Goal: Task Accomplishment & Management: Use online tool/utility

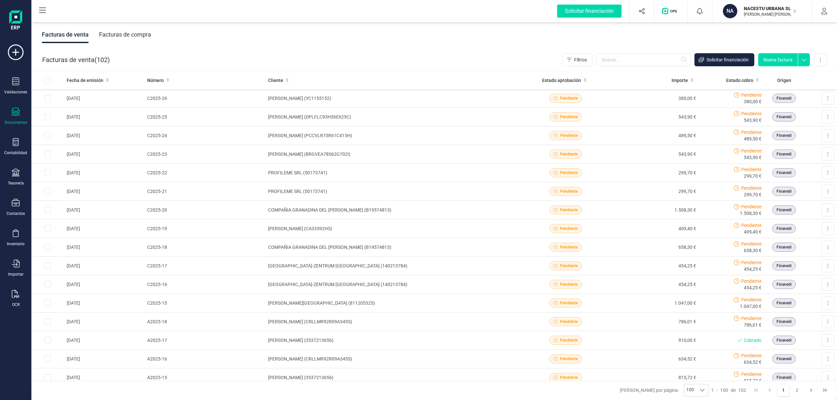
click at [413, 57] on div "Facturas de venta ( 102 ) Filtros Solicitar financiación Nueva factura Importar…" at bounding box center [434, 60] width 805 height 22
click at [130, 35] on div "Facturas de compra" at bounding box center [125, 34] width 52 height 17
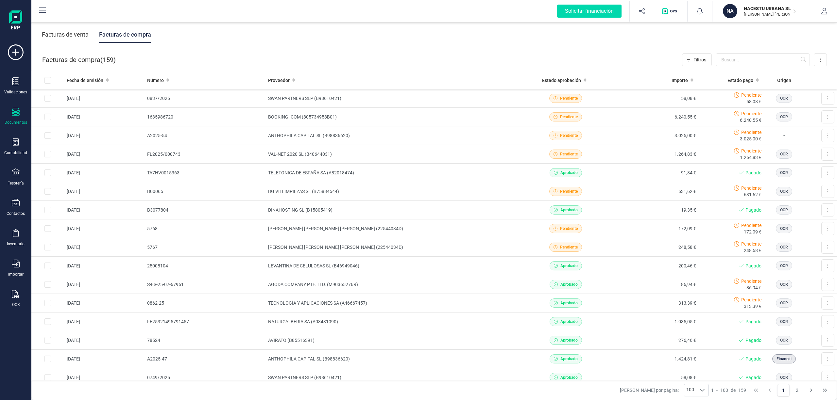
click at [192, 41] on div "Facturas de venta Facturas de compra" at bounding box center [433, 34] width 805 height 27
click at [777, 6] on p "NACESTU URBANA SL" at bounding box center [770, 8] width 52 height 7
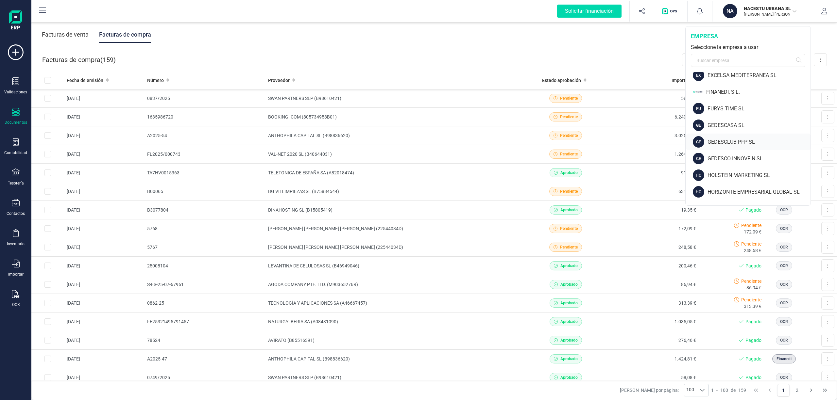
scroll to position [43, 0]
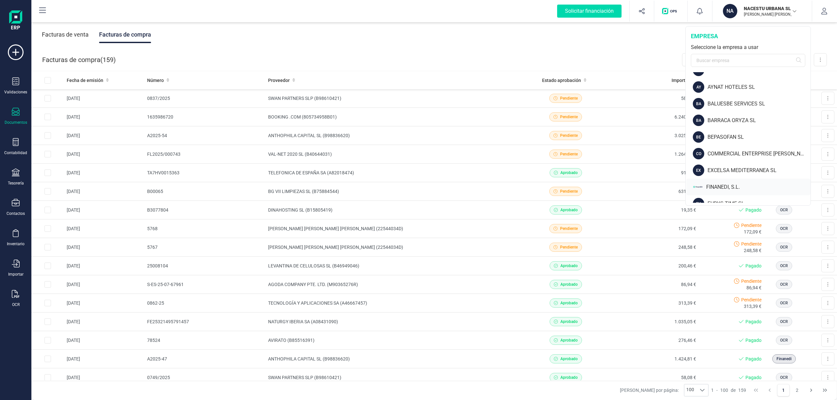
click at [733, 182] on div "FINANEDI, S.L." at bounding box center [748, 187] width 124 height 17
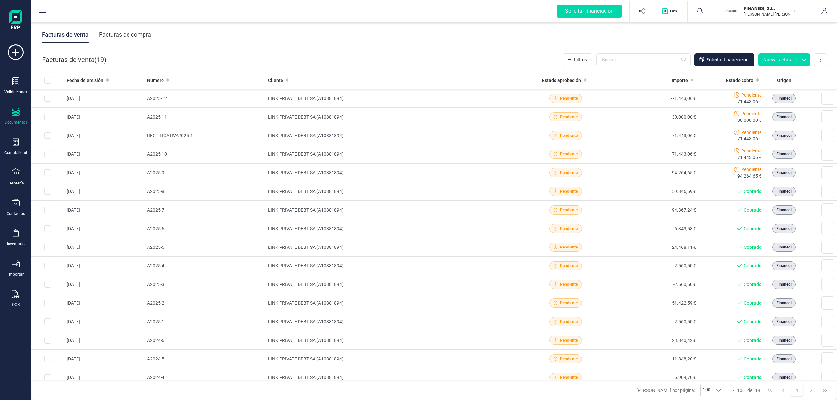
click at [132, 42] on div "Facturas de compra" at bounding box center [125, 34] width 52 height 17
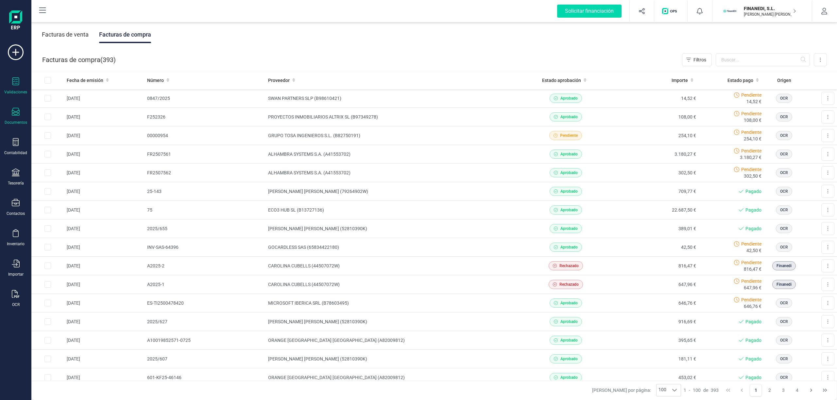
click at [23, 86] on div "Validaciones" at bounding box center [16, 85] width 26 height 17
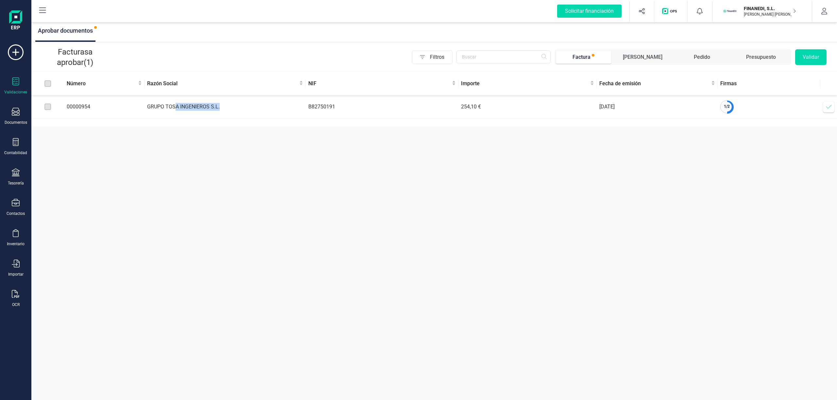
drag, startPoint x: 175, startPoint y: 108, endPoint x: 239, endPoint y: 110, distance: 64.8
click at [228, 107] on td "GRUPO TOSA INGENIEROS S.L." at bounding box center [224, 106] width 161 height 23
click at [289, 161] on div "Aprobar documentos Facturas a aprobar (1) Filtros Factura Albarán Pedido Presup…" at bounding box center [433, 200] width 805 height 400
drag, startPoint x: 430, startPoint y: 114, endPoint x: 520, endPoint y: 118, distance: 91.0
click at [520, 118] on tr "00000954 GRUPO TOSA INGENIEROS S.L. B82750191 254,10 € 01/08/2025 1 / 2 Verific…" at bounding box center [433, 106] width 805 height 23
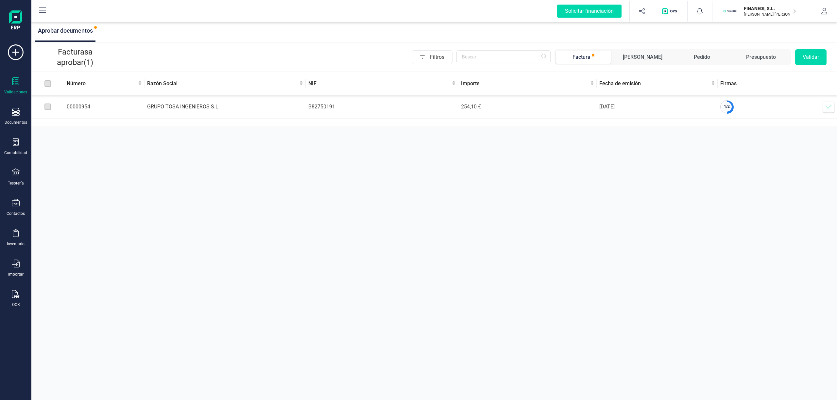
click at [541, 165] on div "Aprobar documentos Facturas a aprobar (1) Filtros Factura Albarán Pedido Presup…" at bounding box center [433, 200] width 805 height 400
click at [825, 106] on icon at bounding box center [828, 107] width 7 height 7
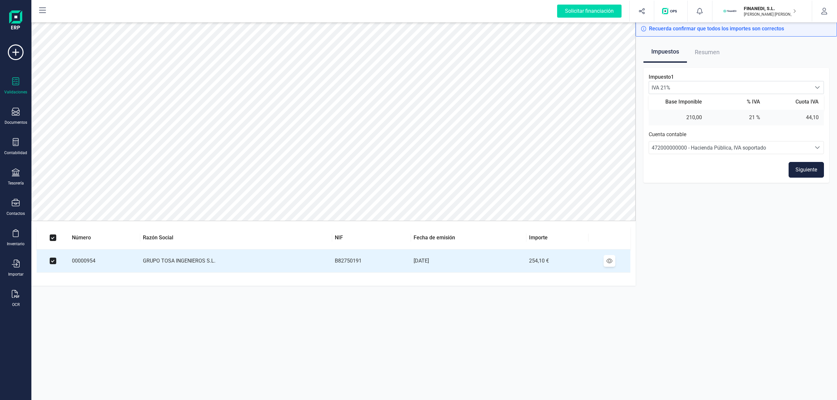
click at [803, 168] on button "Siguiente" at bounding box center [805, 170] width 35 height 16
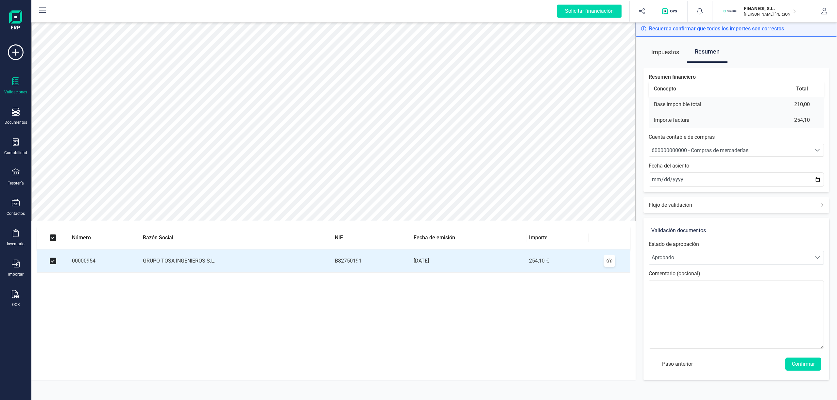
click at [707, 144] on span "600000000000 - Compras de mercaderías" at bounding box center [730, 150] width 162 height 12
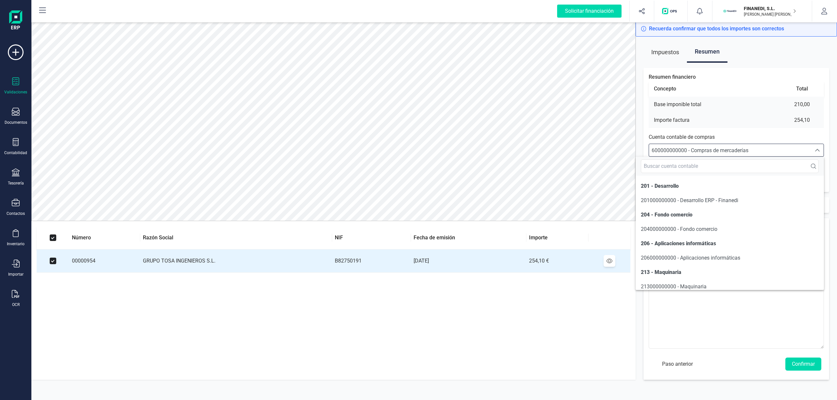
scroll to position [1410, 0]
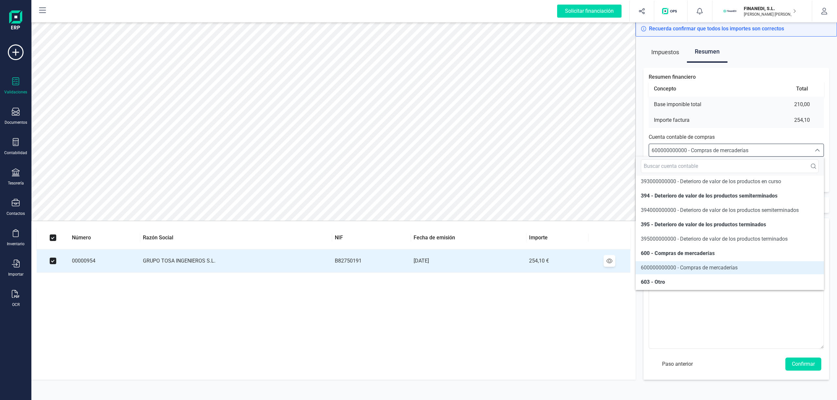
click at [174, 9] on div "Solicitar financiación Importaciones completadas 0 / 0 FINANEDI, S.L. KRUTSCH O…" at bounding box center [434, 11] width 804 height 21
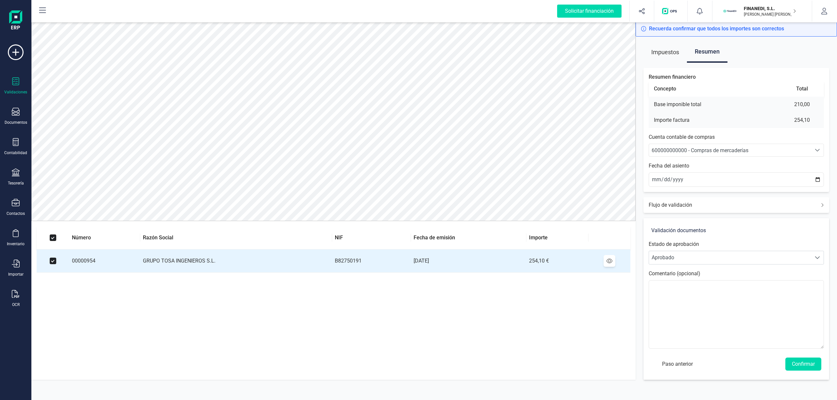
click at [692, 151] on span "600000000000 - Compras de mercaderías" at bounding box center [699, 150] width 97 height 6
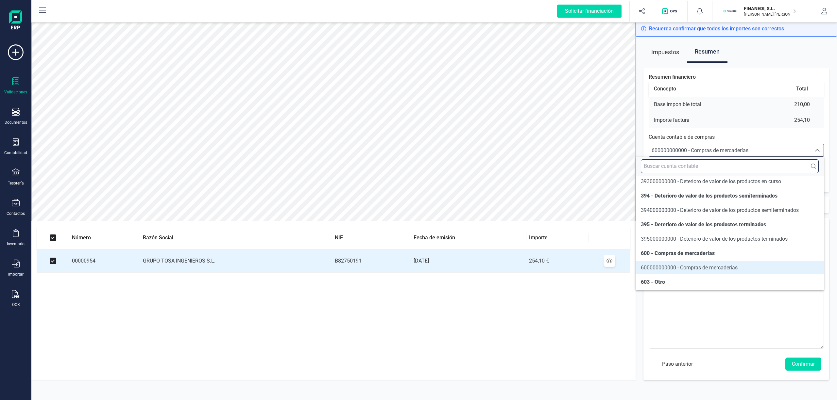
click at [675, 169] on input "text" at bounding box center [730, 167] width 178 height 14
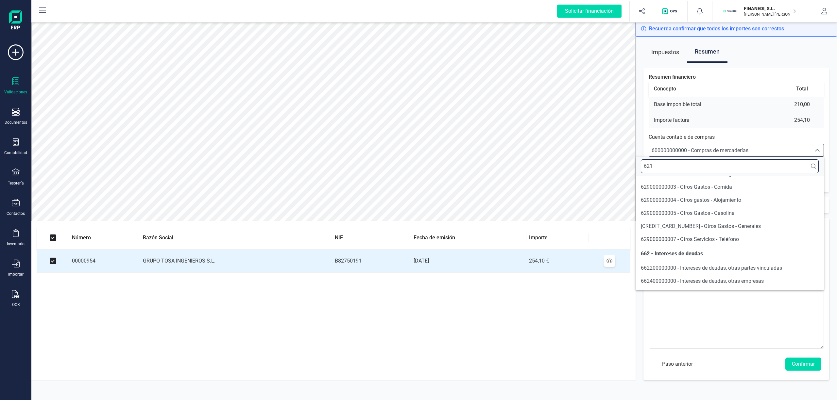
scroll to position [0, 0]
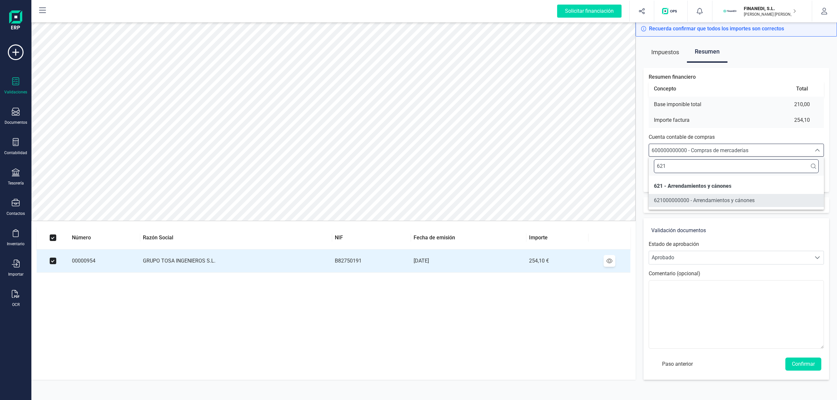
type input "621"
click at [720, 204] on span "621000000000 - Arrendamientos y cánones" at bounding box center [704, 201] width 101 height 8
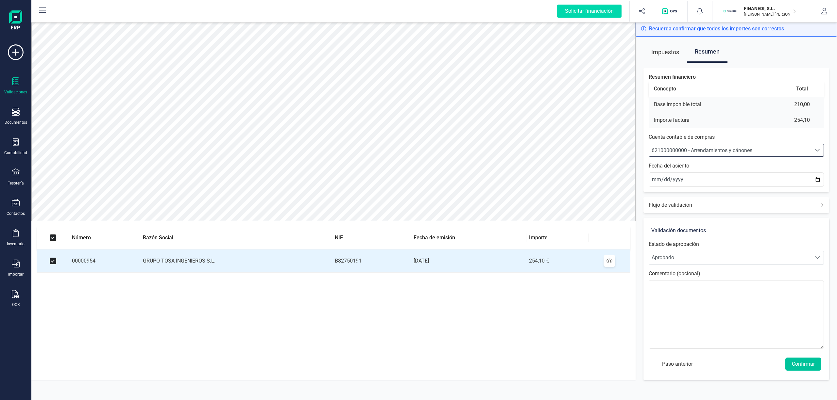
click at [799, 364] on button "Confirmar" at bounding box center [803, 364] width 36 height 13
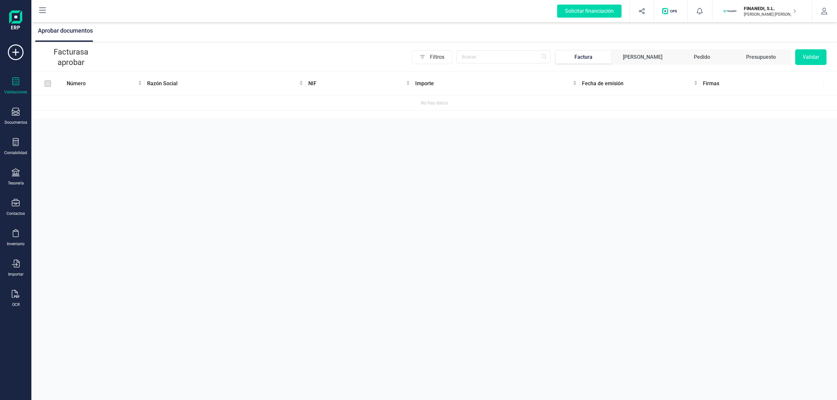
click at [271, 160] on div "Aprobar documentos Facturas a aprobar Filtros Factura Albarán Pedido Presupuest…" at bounding box center [433, 200] width 805 height 400
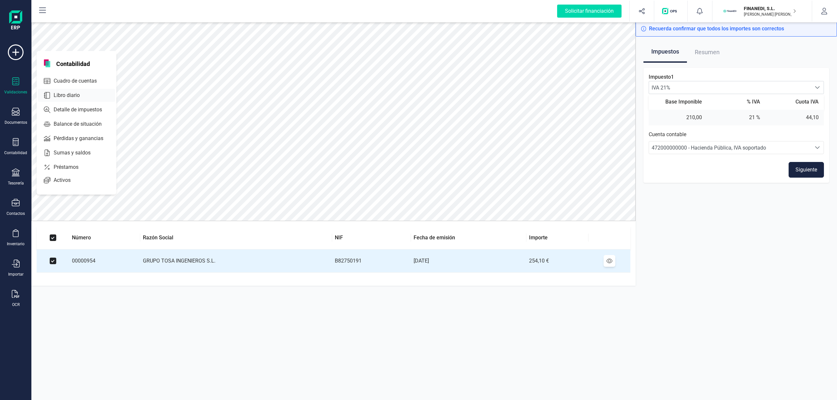
click at [64, 92] on span "Libro diario" at bounding box center [71, 96] width 41 height 8
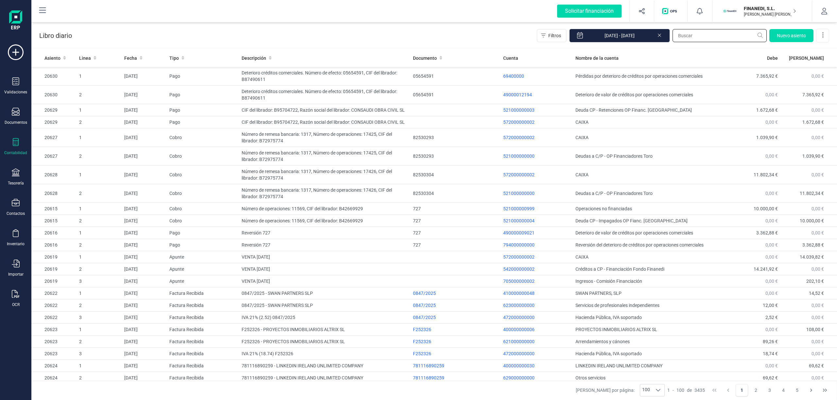
click at [691, 34] on input "text" at bounding box center [719, 35] width 94 height 13
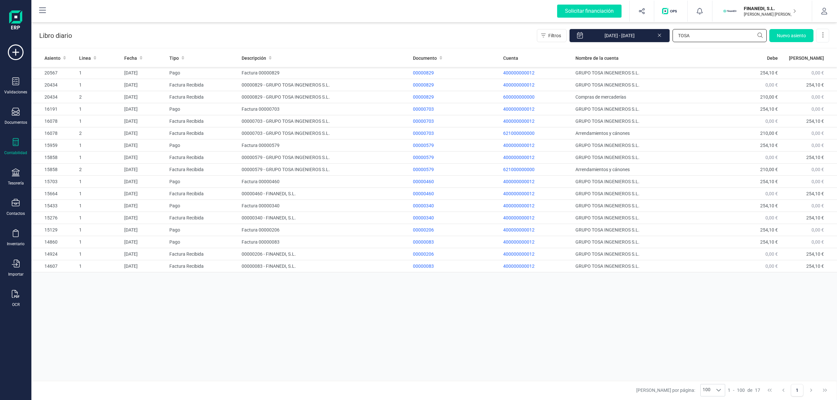
type input "TOSA"
click at [676, 114] on td "GRUPO TOSA INGENIEROS S.L." at bounding box center [649, 109] width 153 height 12
